Goal: Use online tool/utility: Utilize a website feature to perform a specific function

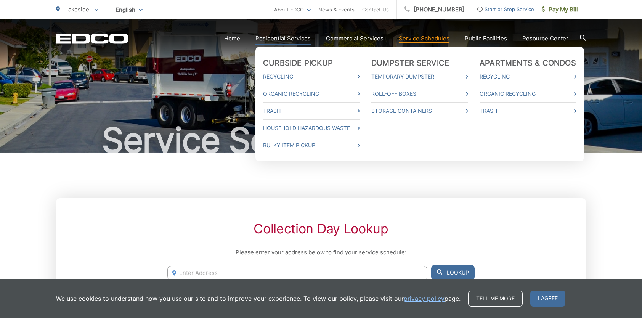
click at [287, 37] on link "Residential Services" at bounding box center [282, 38] width 55 height 9
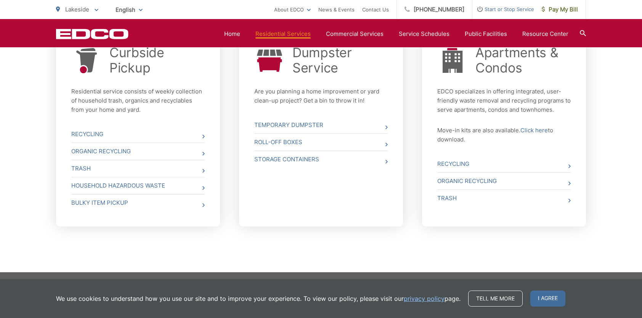
scroll to position [318, 0]
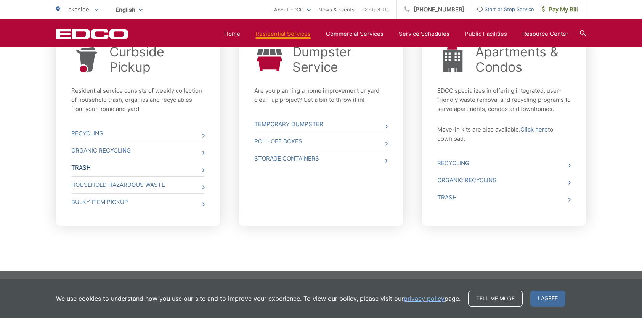
click at [203, 169] on icon at bounding box center [203, 170] width 2 height 4
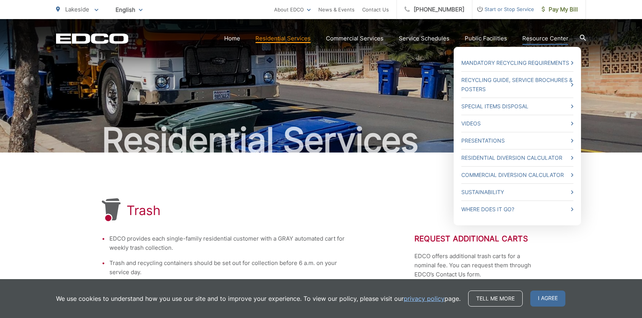
click at [559, 38] on link "Resource Center" at bounding box center [545, 38] width 46 height 9
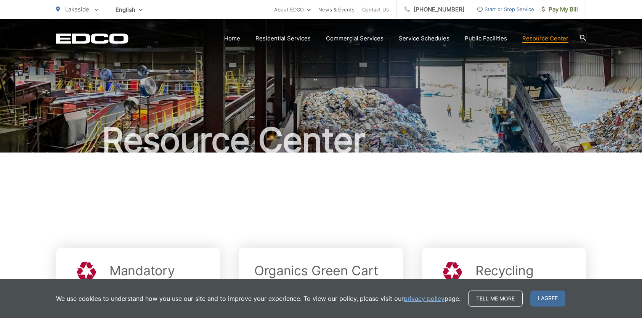
click at [616, 66] on div "Resource Center" at bounding box center [321, 85] width 642 height 133
click at [564, 62] on div "Resource Center" at bounding box center [321, 85] width 530 height 133
click at [424, 75] on div "Resource Center" at bounding box center [321, 85] width 530 height 133
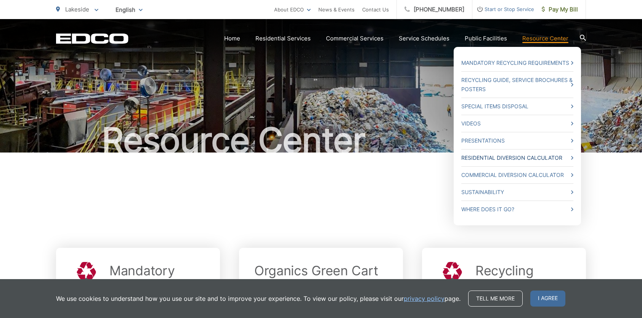
click at [480, 156] on link "Residential Diversion Calculator" at bounding box center [517, 157] width 112 height 9
